Goal: Task Accomplishment & Management: Manage account settings

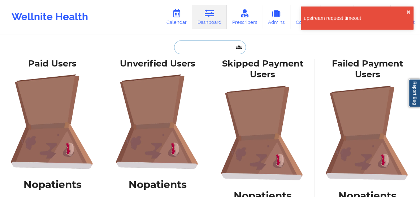
click at [198, 48] on input "text" at bounding box center [209, 47] width 71 height 14
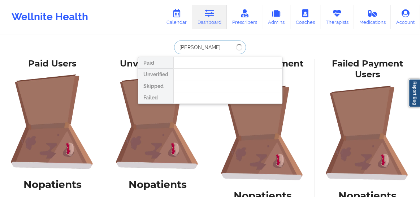
click at [179, 47] on input "erika San" at bounding box center [209, 47] width 71 height 14
click at [207, 45] on input "Erika San" at bounding box center [209, 47] width 71 height 14
type input "Erika"
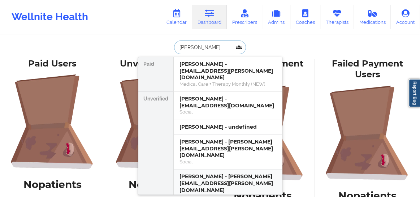
click at [210, 173] on div "Erika Cecilia Sandoval - erika.sandoval@live.com" at bounding box center [227, 183] width 97 height 20
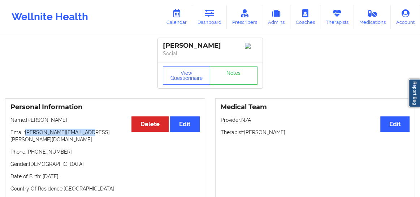
drag, startPoint x: 84, startPoint y: 134, endPoint x: 26, endPoint y: 137, distance: 58.2
click at [26, 137] on p "Email: erika.sandoval@live.com" at bounding box center [104, 136] width 189 height 14
copy p "erika.sandoval@live.com"
click at [173, 16] on link "Calendar" at bounding box center [176, 17] width 31 height 24
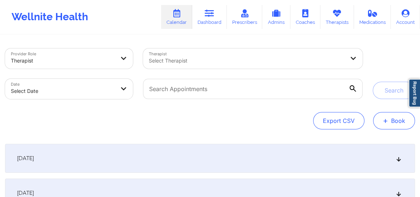
click at [382, 125] on button "+ Book" at bounding box center [394, 120] width 42 height 17
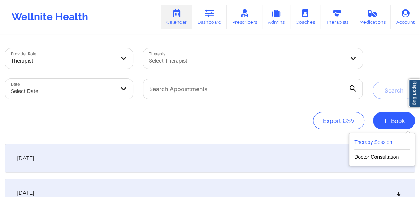
click at [361, 142] on button "Therapy Session" at bounding box center [381, 144] width 55 height 12
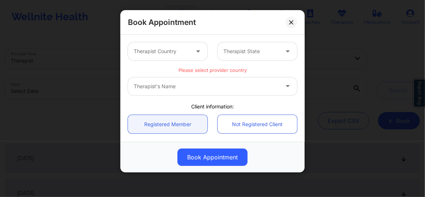
click at [173, 55] on div "Therapist Country" at bounding box center [159, 51] width 62 height 18
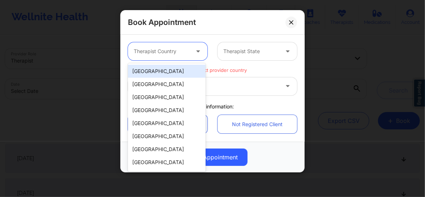
click at [165, 71] on div "United States" at bounding box center [167, 71] width 78 height 13
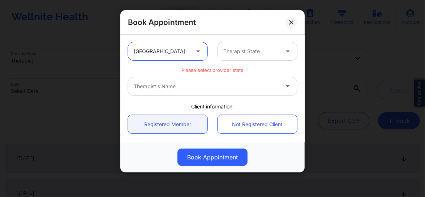
click at [238, 52] on div at bounding box center [251, 51] width 56 height 9
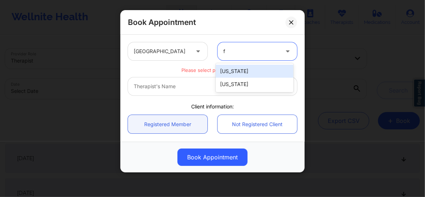
type input "fl"
click at [231, 69] on div "Florida" at bounding box center [255, 71] width 78 height 13
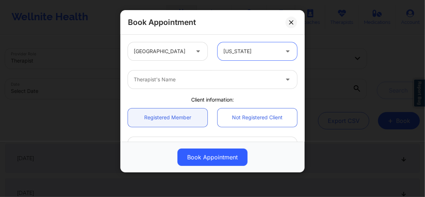
click at [209, 83] on div at bounding box center [206, 79] width 145 height 9
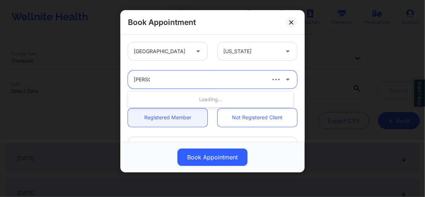
type input "Nicole"
click at [219, 77] on div at bounding box center [199, 79] width 131 height 9
type input "Nicole"
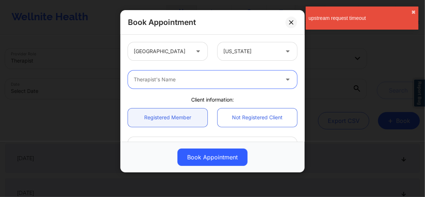
click at [292, 22] on icon at bounding box center [291, 22] width 4 height 4
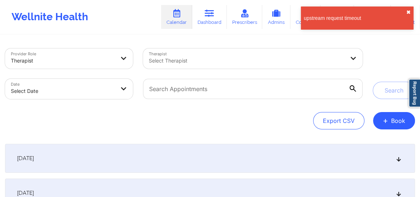
click at [407, 11] on button "✖︎" at bounding box center [408, 12] width 4 height 6
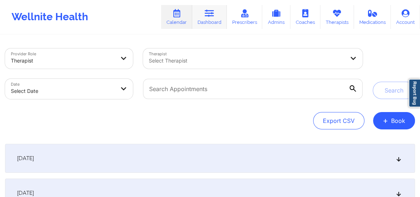
click at [214, 21] on link "Dashboard" at bounding box center [209, 17] width 35 height 24
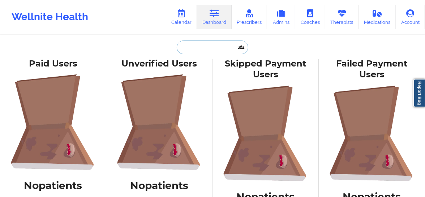
click at [193, 48] on input "text" at bounding box center [212, 47] width 71 height 14
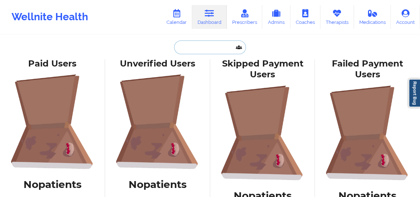
paste input "JESSICA HENCHY"
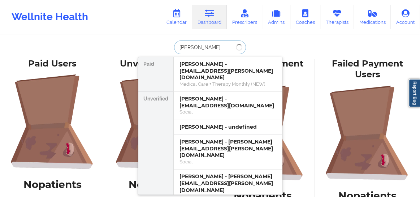
type input "JESSICA HENCHY"
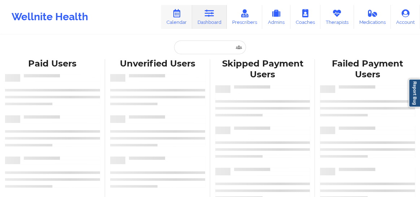
click at [181, 18] on link "Calendar" at bounding box center [176, 17] width 31 height 24
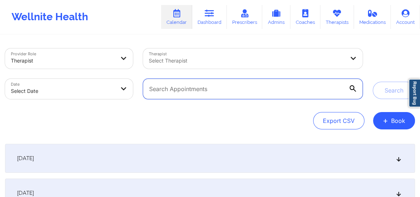
click at [205, 88] on input "text" at bounding box center [253, 89] width 220 height 20
paste input "erika.sandoval@live.com"
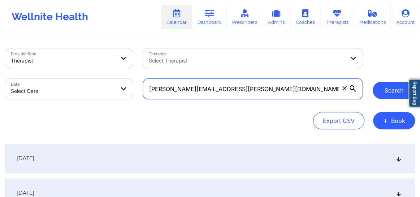
type input "erika.sandoval@live.com"
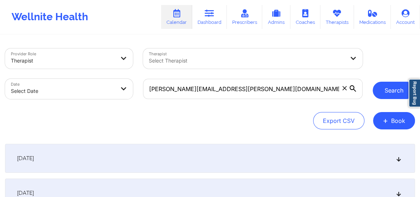
click at [391, 89] on button "Search" at bounding box center [394, 90] width 42 height 17
click at [387, 91] on button "Search" at bounding box center [394, 90] width 42 height 17
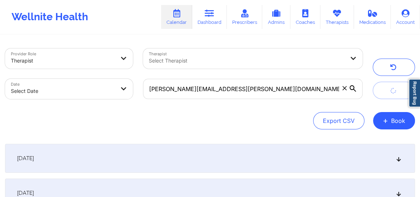
click at [400, 160] on icon at bounding box center [399, 158] width 6 height 5
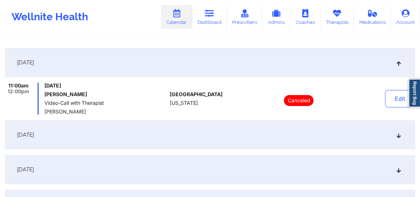
scroll to position [109, 0]
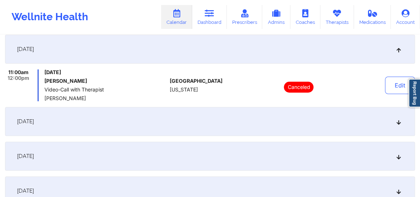
click at [400, 122] on icon at bounding box center [399, 121] width 6 height 5
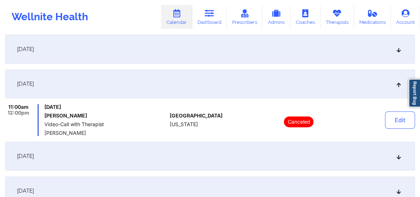
click at [394, 157] on div "October 6, 2025" at bounding box center [210, 156] width 410 height 29
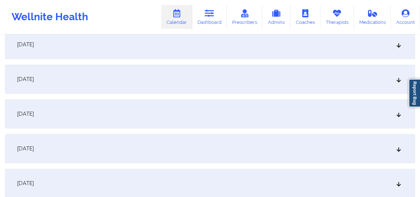
scroll to position [538, 0]
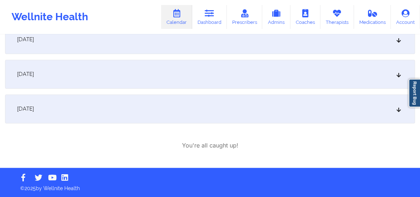
click at [402, 108] on div "December 22, 2025" at bounding box center [210, 108] width 410 height 29
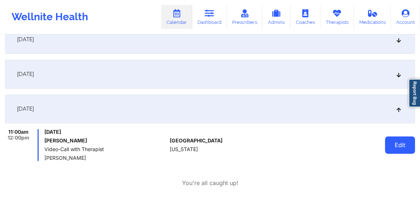
click at [398, 146] on button "Edit" at bounding box center [400, 144] width 30 height 17
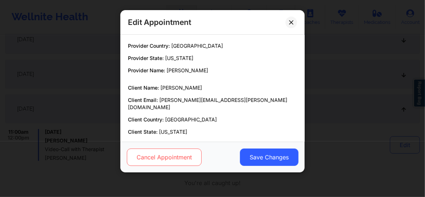
click at [186, 151] on button "Cancel Appointment" at bounding box center [164, 156] width 75 height 17
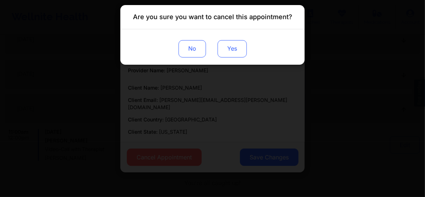
click at [227, 49] on button "Yes" at bounding box center [231, 48] width 29 height 17
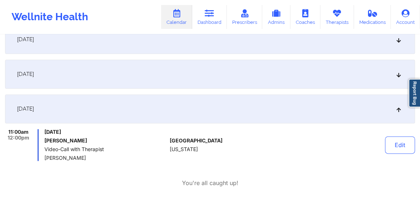
click at [399, 110] on icon at bounding box center [399, 108] width 6 height 5
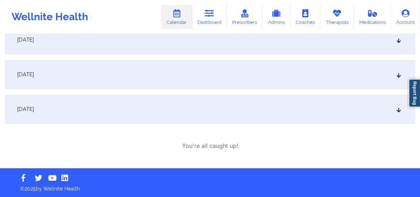
click at [398, 73] on icon at bounding box center [399, 74] width 6 height 5
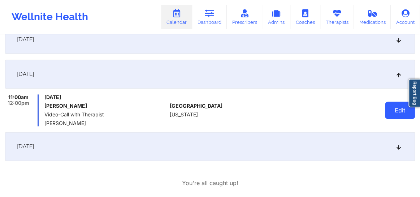
click at [393, 108] on button "Edit" at bounding box center [400, 109] width 30 height 17
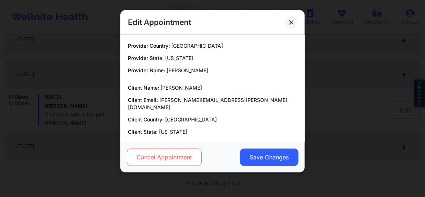
click at [154, 159] on button "Cancel Appointment" at bounding box center [164, 156] width 75 height 17
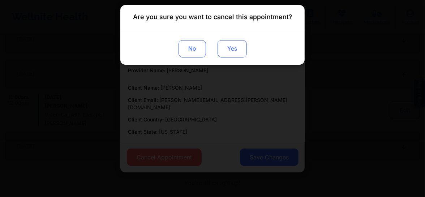
click at [229, 49] on button "Yes" at bounding box center [231, 48] width 29 height 17
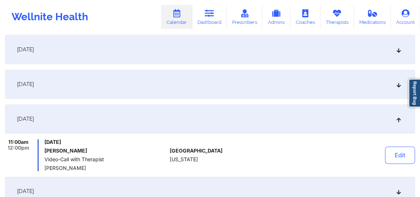
scroll to position [445, 0]
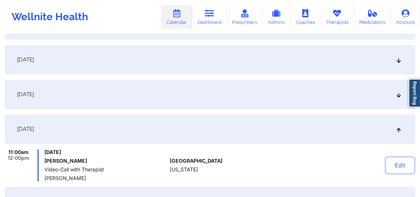
click at [396, 96] on icon at bounding box center [399, 94] width 6 height 5
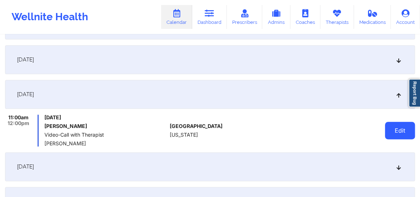
click at [398, 136] on button "Edit" at bounding box center [400, 130] width 30 height 17
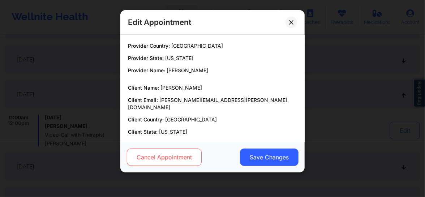
click at [155, 162] on button "Cancel Appointment" at bounding box center [164, 156] width 75 height 17
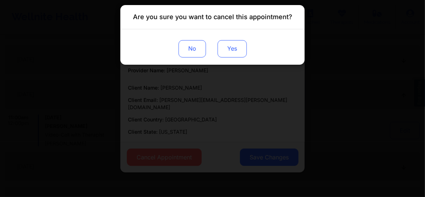
click at [228, 51] on button "Yes" at bounding box center [231, 48] width 29 height 17
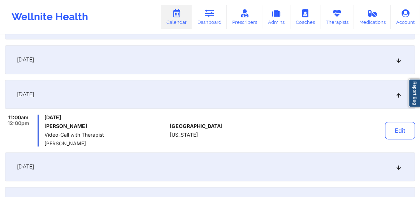
click at [396, 95] on icon at bounding box center [399, 94] width 6 height 5
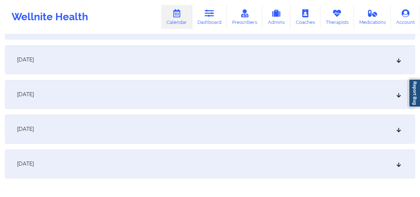
click at [396, 95] on icon at bounding box center [399, 94] width 6 height 5
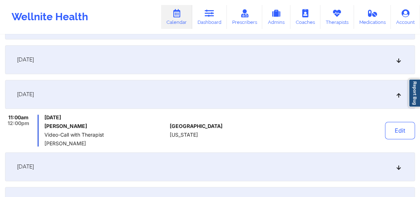
click at [398, 60] on icon at bounding box center [399, 59] width 6 height 5
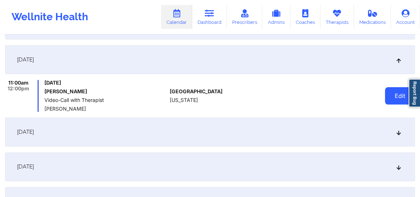
click at [392, 94] on button "Edit" at bounding box center [400, 95] width 30 height 17
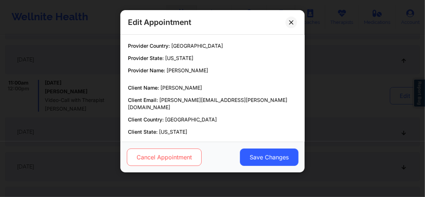
click at [163, 159] on button "Cancel Appointment" at bounding box center [164, 156] width 75 height 17
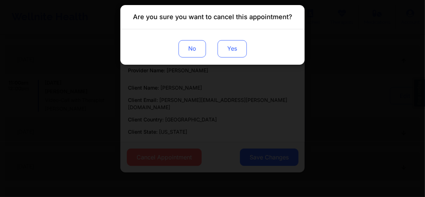
click at [235, 50] on button "Yes" at bounding box center [231, 48] width 29 height 17
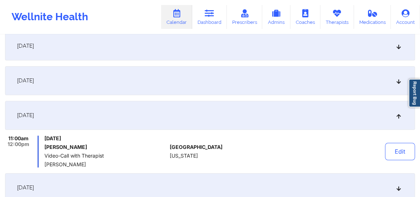
scroll to position [379, 0]
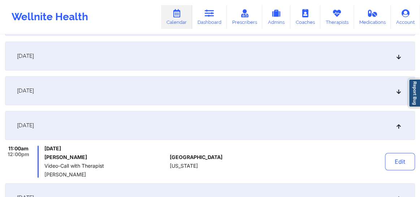
click at [400, 93] on icon at bounding box center [399, 90] width 6 height 5
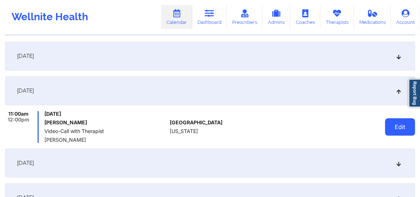
click at [394, 131] on button "Edit" at bounding box center [400, 126] width 30 height 17
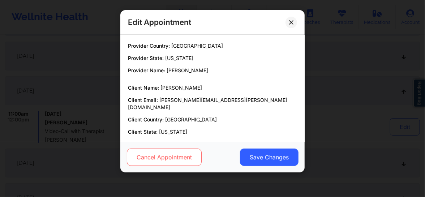
click at [159, 159] on button "Cancel Appointment" at bounding box center [164, 156] width 75 height 17
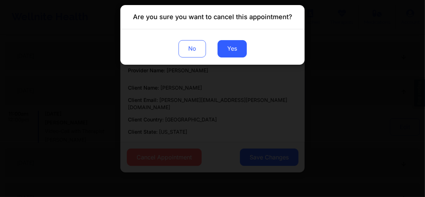
click at [231, 38] on div "No Yes" at bounding box center [212, 46] width 184 height 35
click at [231, 47] on button "Yes" at bounding box center [231, 48] width 29 height 17
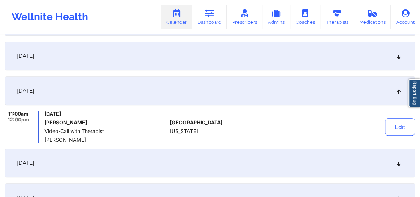
click at [400, 55] on icon at bounding box center [399, 55] width 6 height 5
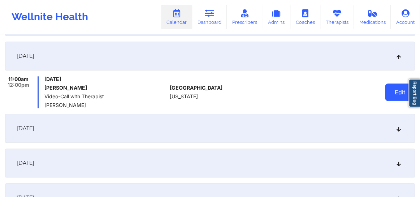
click at [390, 87] on button "Edit" at bounding box center [400, 91] width 30 height 17
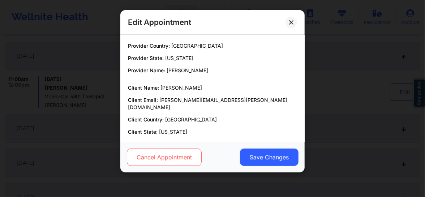
click at [143, 159] on button "Cancel Appointment" at bounding box center [164, 156] width 75 height 17
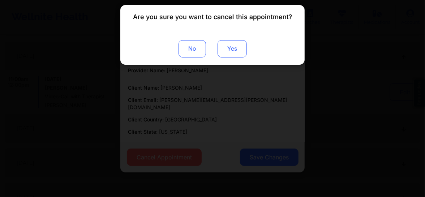
click at [229, 48] on button "Yes" at bounding box center [231, 48] width 29 height 17
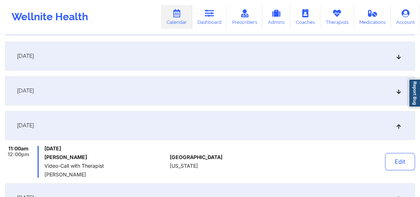
scroll to position [309, 0]
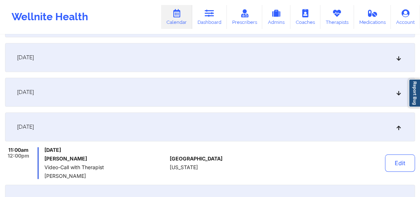
click at [399, 94] on icon at bounding box center [399, 92] width 6 height 5
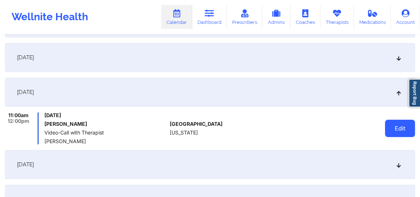
click at [403, 134] on button "Edit" at bounding box center [400, 128] width 30 height 17
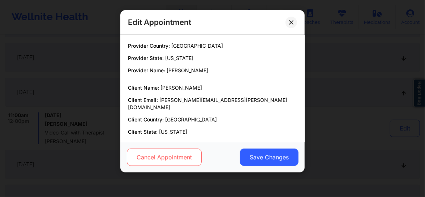
click at [163, 164] on button "Cancel Appointment" at bounding box center [164, 156] width 75 height 17
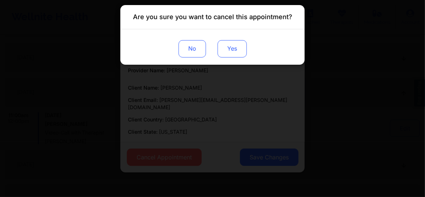
click at [233, 47] on button "Yes" at bounding box center [231, 48] width 29 height 17
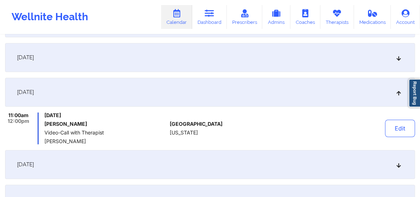
click at [398, 50] on div "November 3, 2025" at bounding box center [210, 57] width 410 height 29
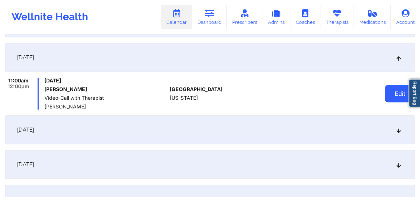
click at [394, 91] on button "Edit" at bounding box center [400, 93] width 30 height 17
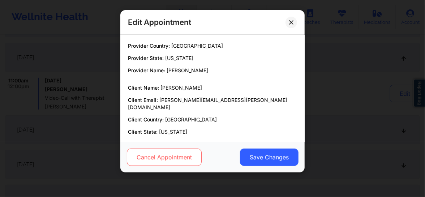
click at [156, 155] on button "Cancel Appointment" at bounding box center [164, 156] width 75 height 17
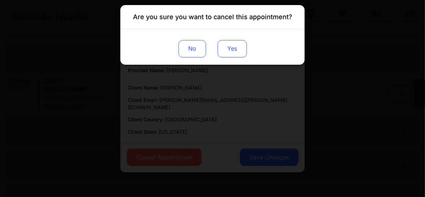
click at [227, 47] on button "Yes" at bounding box center [231, 48] width 29 height 17
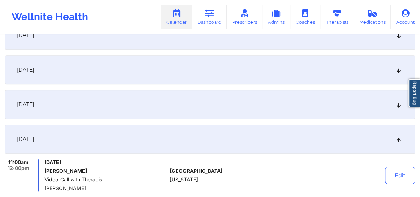
scroll to position [227, 0]
click at [395, 107] on div "October 27, 2025" at bounding box center [210, 104] width 410 height 29
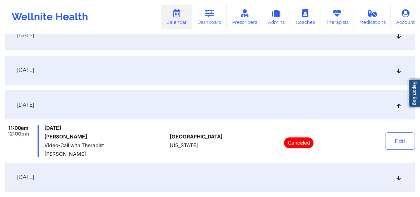
click at [395, 68] on div "October 20, 2025" at bounding box center [210, 70] width 410 height 29
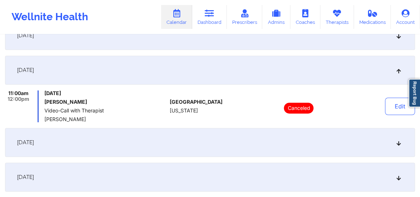
click at [186, 17] on link "Calendar" at bounding box center [176, 17] width 31 height 24
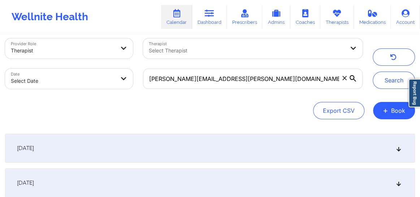
scroll to position [0, 0]
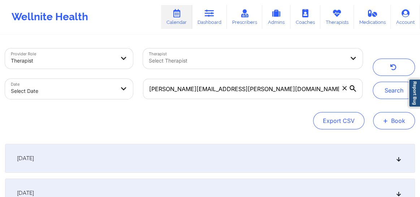
click at [390, 118] on button "+ Book" at bounding box center [394, 120] width 42 height 17
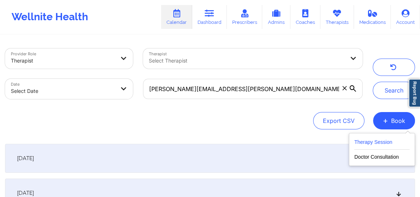
click at [379, 140] on button "Therapy Session" at bounding box center [381, 144] width 55 height 12
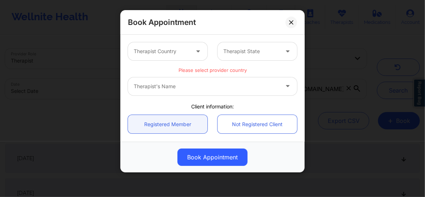
click at [166, 45] on div "Therapist Country" at bounding box center [159, 51] width 62 height 18
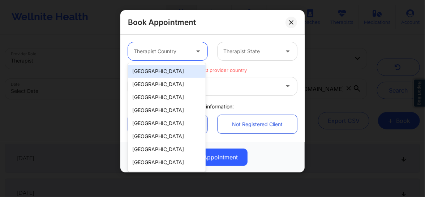
click at [153, 74] on div "United States" at bounding box center [167, 71] width 78 height 13
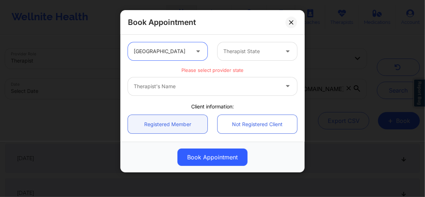
click at [237, 58] on div "Therapist State" at bounding box center [248, 51] width 62 height 18
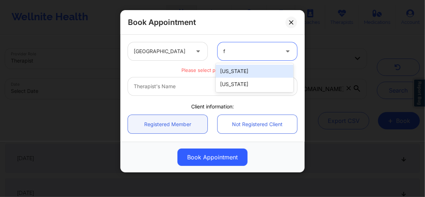
type input "fl"
click at [230, 68] on div "Florida" at bounding box center [255, 71] width 78 height 13
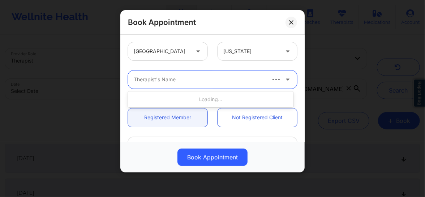
click at [200, 83] on div at bounding box center [199, 79] width 131 height 9
type input "Nicole"
click at [294, 22] on button at bounding box center [291, 23] width 12 height 12
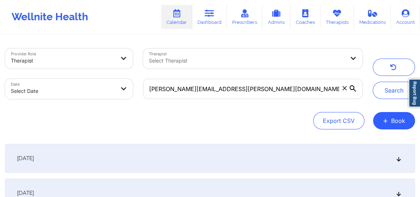
click at [342, 88] on span at bounding box center [344, 87] width 7 height 7
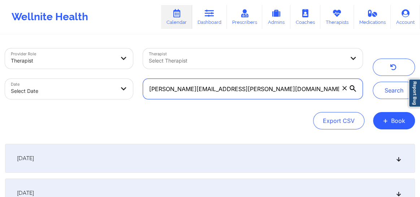
click at [342, 88] on input "erika.sandoval@live.com" at bounding box center [253, 89] width 220 height 20
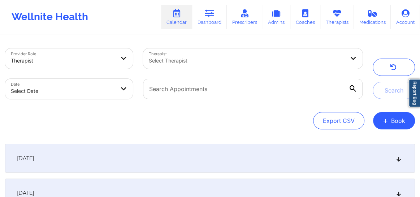
click at [177, 20] on link "Calendar" at bounding box center [176, 17] width 31 height 24
click at [188, 21] on link "Calendar" at bounding box center [176, 17] width 31 height 24
click at [184, 21] on link "Calendar" at bounding box center [176, 17] width 31 height 24
click at [198, 61] on div at bounding box center [247, 60] width 196 height 9
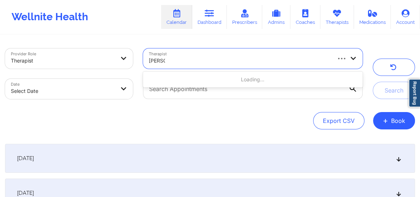
type input "Nicole"
click at [235, 56] on div at bounding box center [239, 60] width 181 height 9
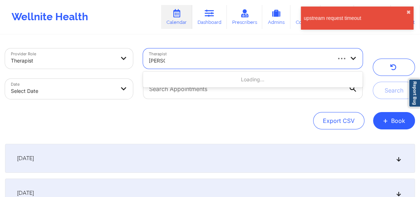
type input "Nicole"
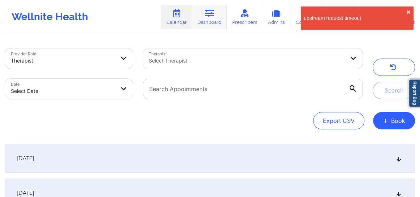
click at [209, 21] on link "Dashboard" at bounding box center [209, 17] width 35 height 24
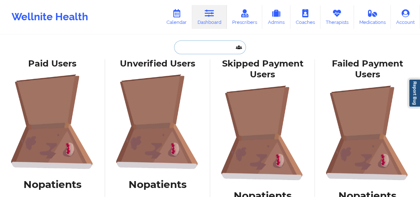
click at [211, 47] on input "text" at bounding box center [209, 47] width 71 height 14
paste input "JESSICA HENCHY"
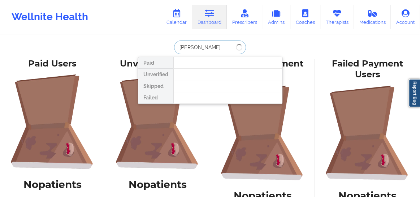
type input "JESSICA HENCHY"
click at [141, 10] on div "Wellnite Health Calendar Dashboard Prescribers Admins Coaches Therapists Medica…" at bounding box center [210, 17] width 420 height 29
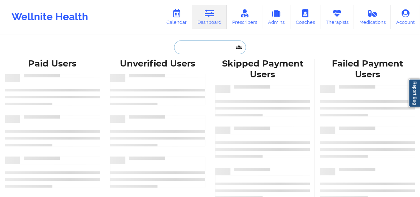
click at [212, 50] on input "text" at bounding box center [209, 47] width 71 height 14
paste input "[PERSON_NAME]"
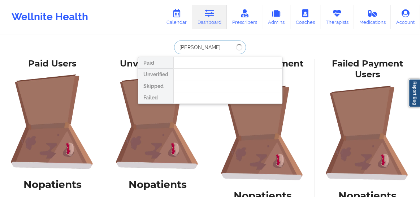
type input "[PERSON_NAME]"
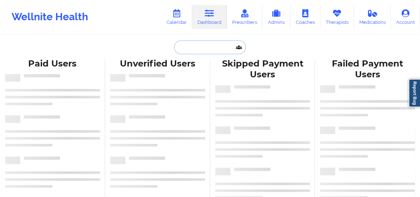
click at [203, 48] on input "text" at bounding box center [209, 47] width 71 height 14
paste input "[PERSON_NAME]"
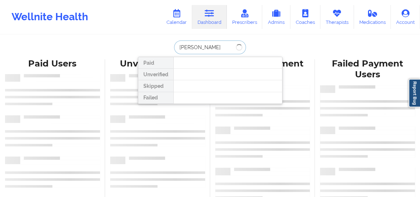
type input "[PERSON_NAME]"
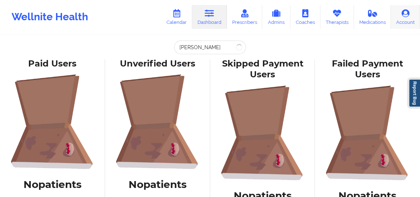
click at [406, 14] on icon at bounding box center [405, 13] width 9 height 8
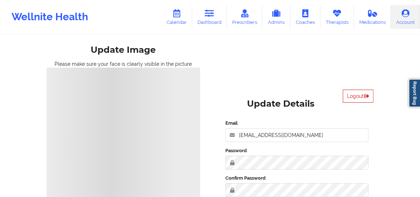
click at [346, 97] on button "Logout" at bounding box center [358, 96] width 31 height 13
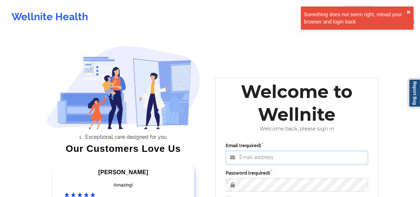
click at [328, 160] on input "Email (required)" at bounding box center [297, 158] width 143 height 14
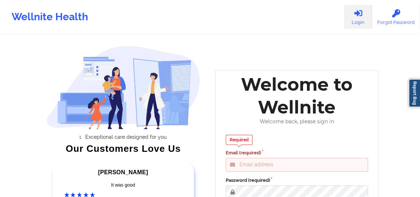
type input "[EMAIL_ADDRESS][DOMAIN_NAME]"
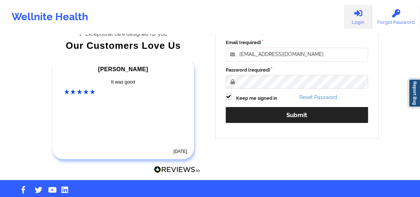
scroll to position [116, 0]
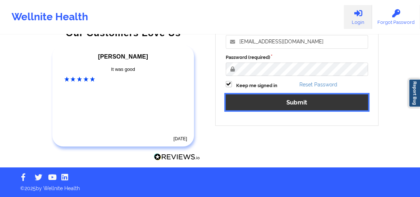
click at [256, 107] on button "Submit" at bounding box center [297, 102] width 143 height 16
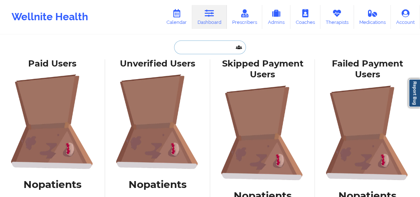
click at [200, 51] on input "text" at bounding box center [209, 47] width 71 height 14
paste input "[PERSON_NAME]"
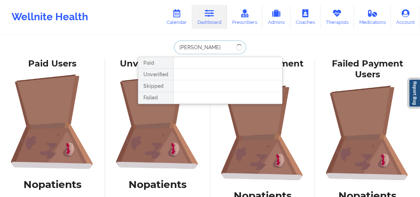
type input "[PERSON_NAME]"
click at [130, 27] on div "Wellnite Health Calendar Dashboard Prescribers Admins Coaches Therapists Medica…" at bounding box center [210, 17] width 420 height 29
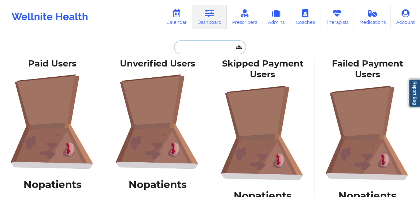
click at [200, 47] on input "text" at bounding box center [209, 47] width 71 height 14
